Goal: Transaction & Acquisition: Subscribe to service/newsletter

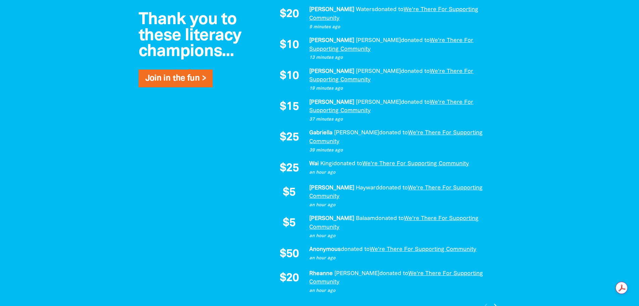
scroll to position [503, 0]
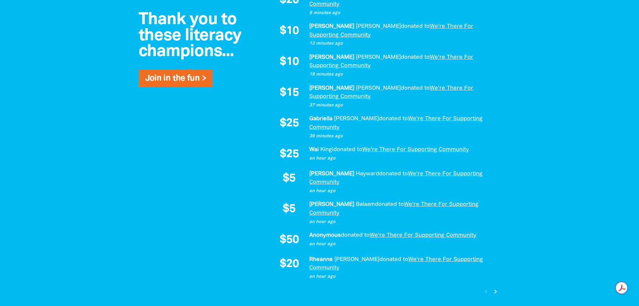
click at [493, 287] on icon "chevron_right" at bounding box center [496, 291] width 8 height 8
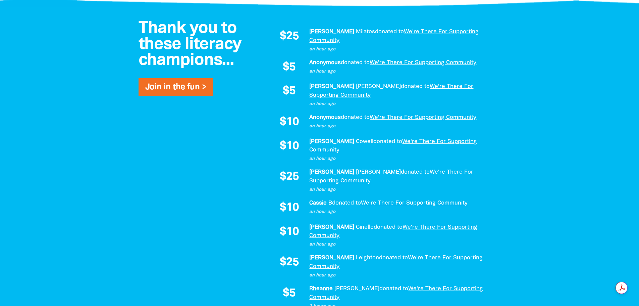
scroll to position [464, 0]
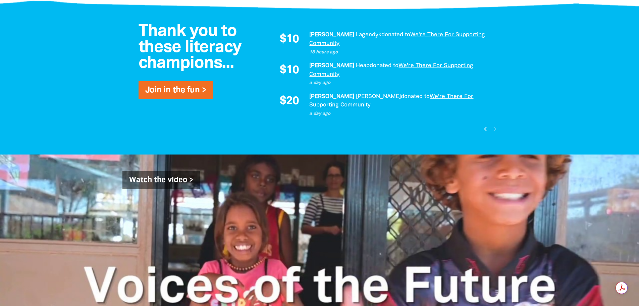
click at [485, 125] on icon "chevron_left" at bounding box center [486, 129] width 8 height 8
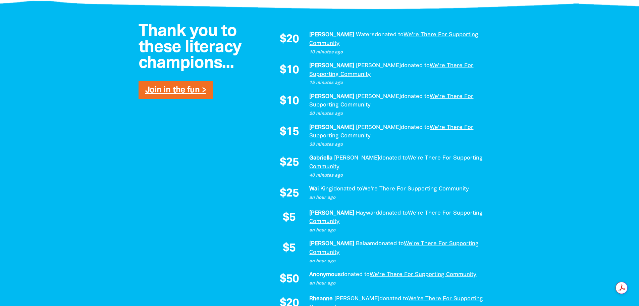
click at [179, 91] on link "Join in the fun >" at bounding box center [175, 90] width 61 height 8
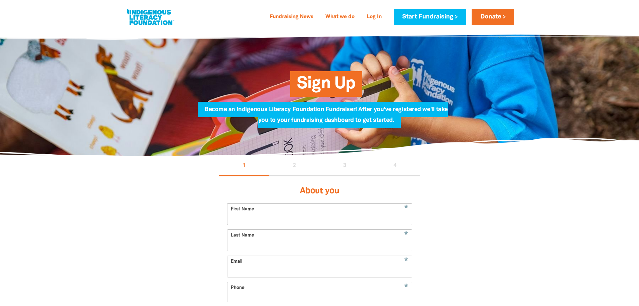
select select "AU"
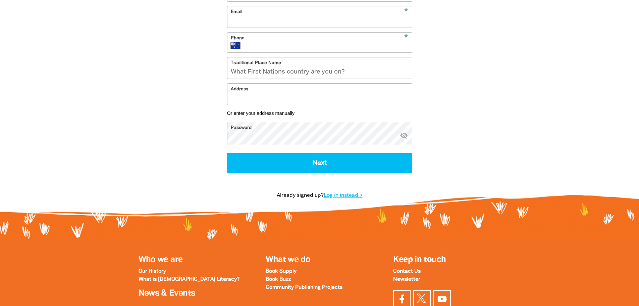
scroll to position [302, 0]
